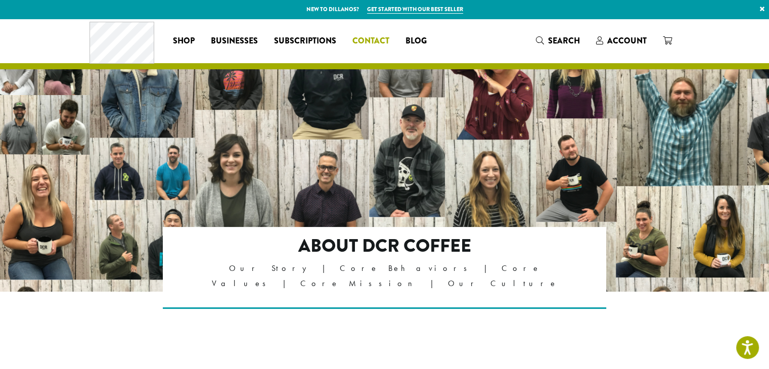
click at [375, 41] on span "Contact" at bounding box center [371, 41] width 37 height 13
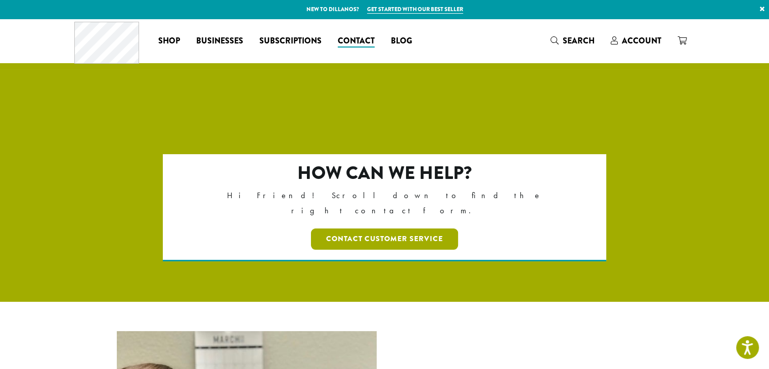
click at [395, 229] on link "Contact Customer Service" at bounding box center [384, 239] width 147 height 21
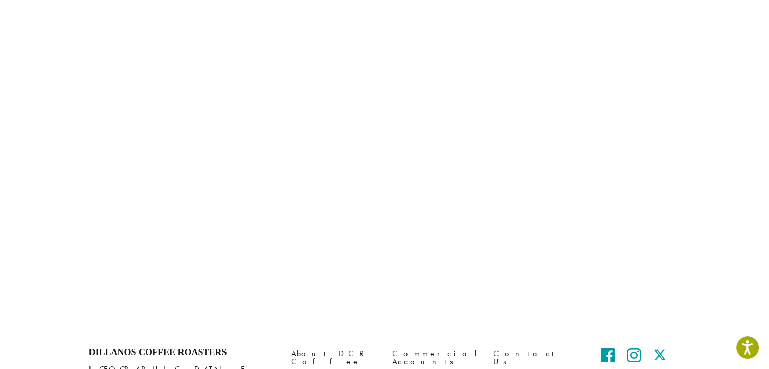
scroll to position [423, 0]
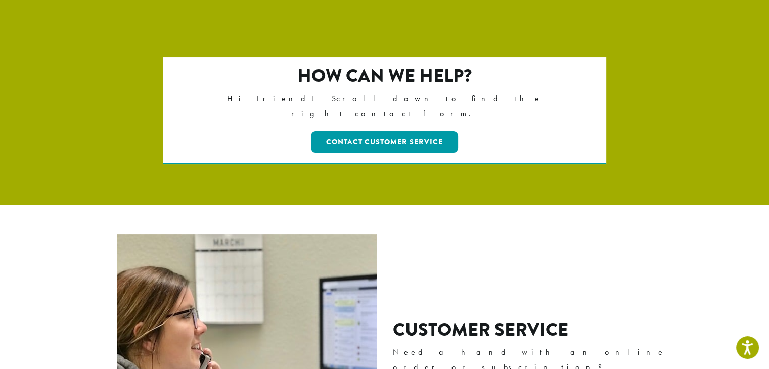
scroll to position [97, 0]
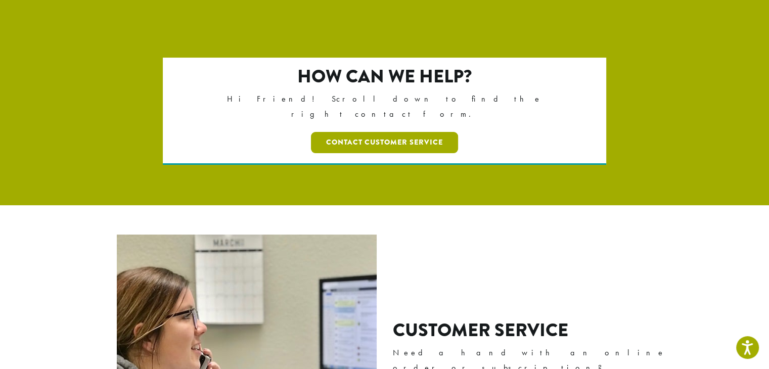
click at [370, 132] on link "Contact Customer Service" at bounding box center [384, 142] width 147 height 21
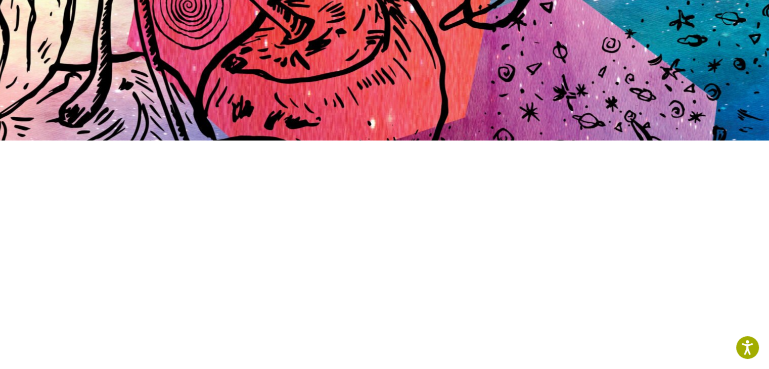
scroll to position [152, 0]
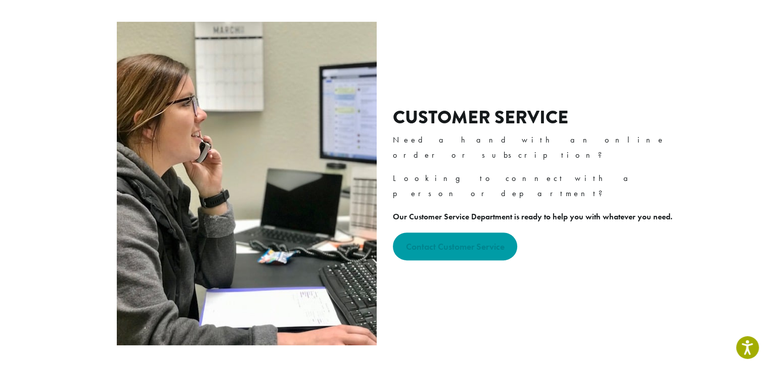
click at [435, 241] on strong "Contact Customer Service" at bounding box center [455, 247] width 99 height 12
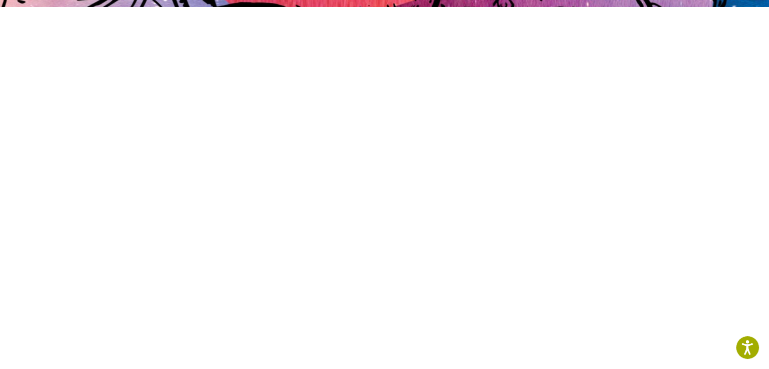
scroll to position [285, 0]
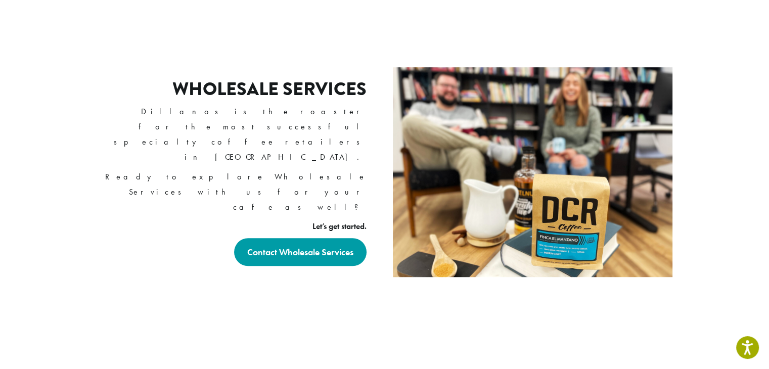
scroll to position [662, 0]
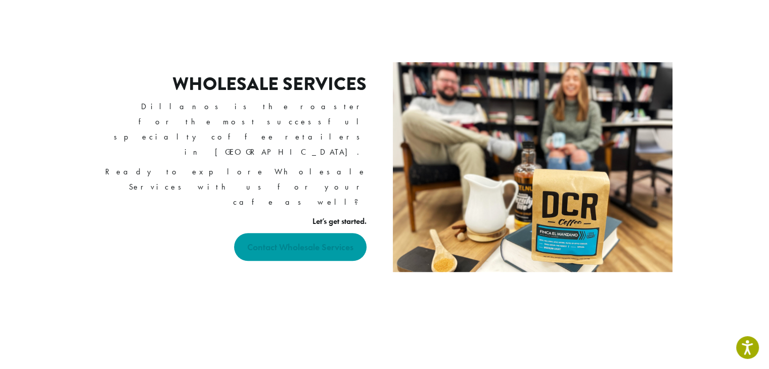
click at [292, 241] on strong "Contact Wholesale Services" at bounding box center [300, 247] width 106 height 12
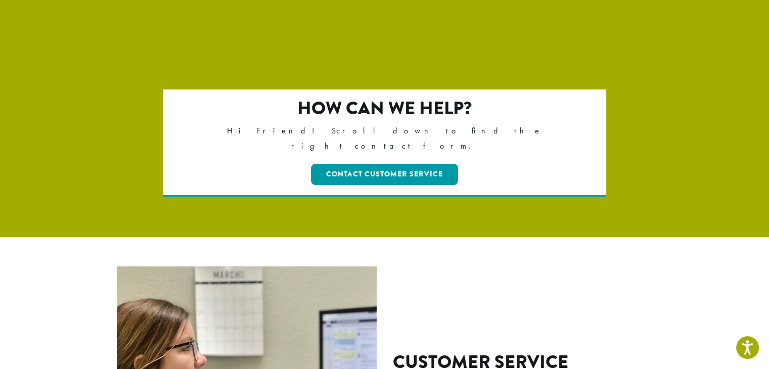
scroll to position [64, 0]
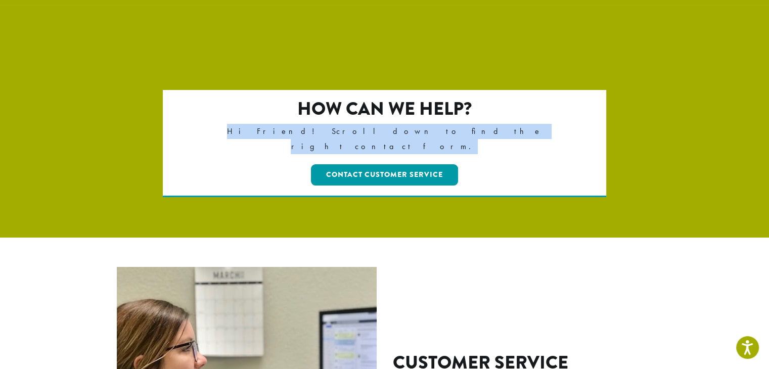
drag, startPoint x: 472, startPoint y: 132, endPoint x: 304, endPoint y: 131, distance: 167.4
click at [304, 131] on p "Hi Friend! Scroll down to find the right contact form." at bounding box center [384, 139] width 357 height 30
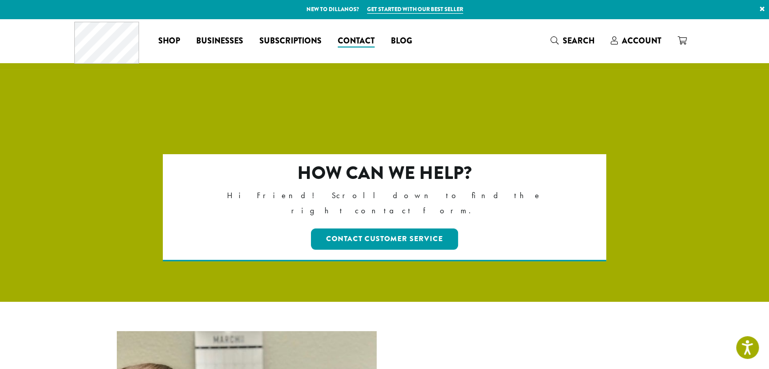
click at [651, 273] on div "How can we help? Hi Friend! Scroll down to find the right contact form. Contact…" at bounding box center [384, 228] width 607 height 148
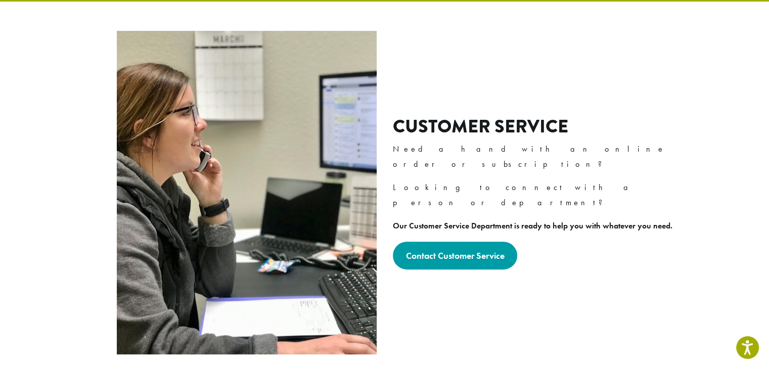
scroll to position [299, 0]
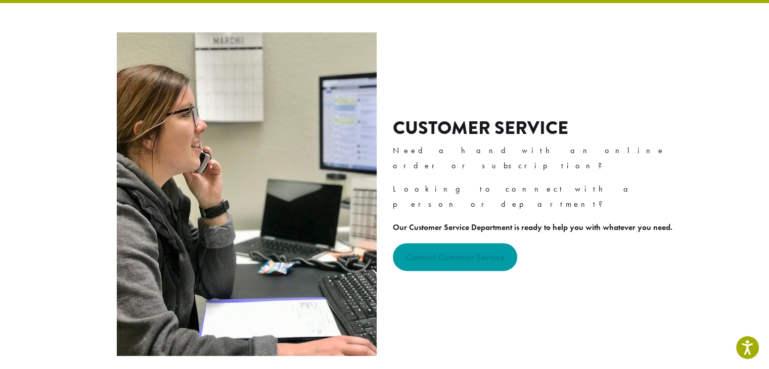
click at [457, 243] on link "Contact Customer Service" at bounding box center [455, 257] width 125 height 28
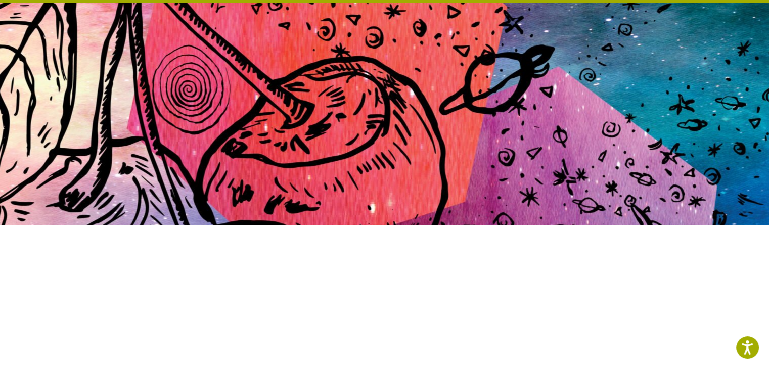
scroll to position [50, 0]
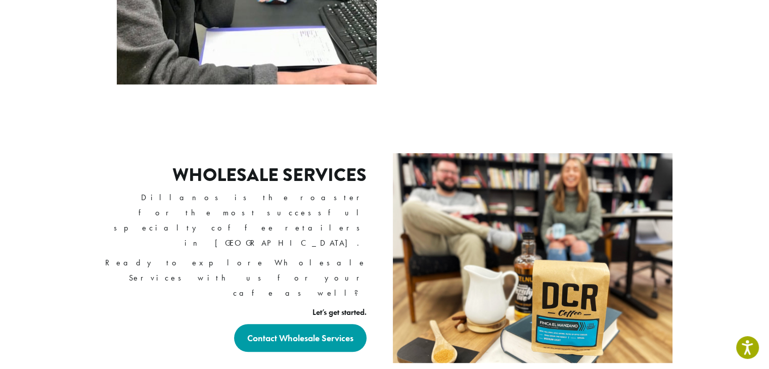
scroll to position [571, 0]
click at [305, 332] on strong "Contact Wholesale Services" at bounding box center [300, 338] width 106 height 12
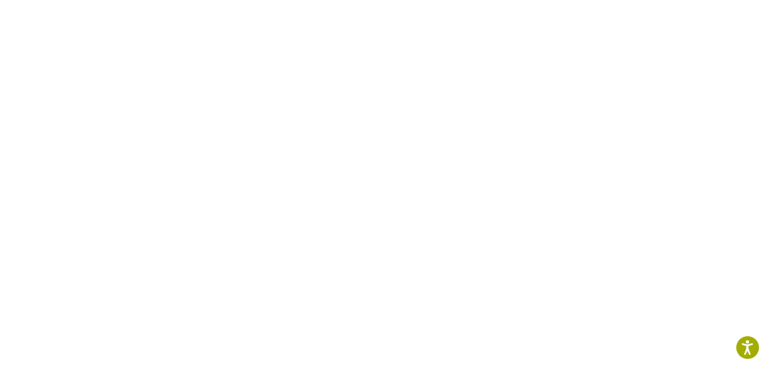
scroll to position [291, 0]
